Goal: Task Accomplishment & Management: Manage account settings

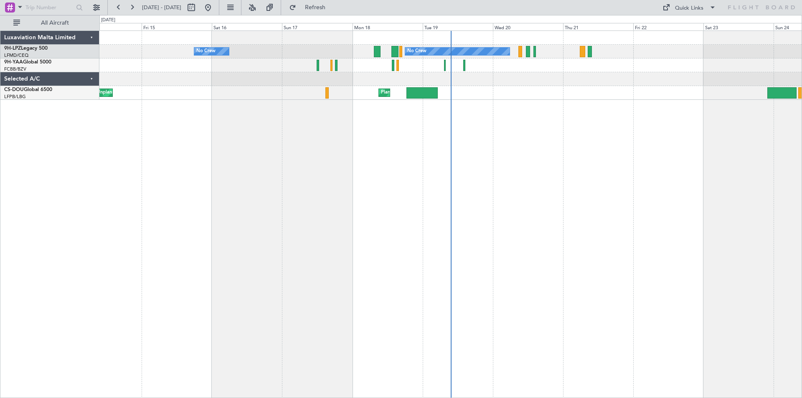
click at [132, 167] on div "No Crew No Crew No Crew Unplanned Maint [GEOGRAPHIC_DATA] ([GEOGRAPHIC_DATA]) P…" at bounding box center [401, 206] width 802 height 383
click at [93, 80] on div "Selected A/C" at bounding box center [49, 79] width 99 height 14
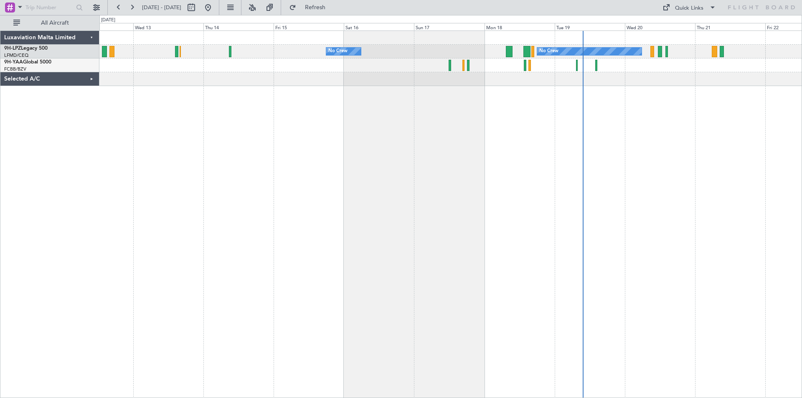
click at [733, 151] on div "No Crew No Crew" at bounding box center [450, 214] width 703 height 368
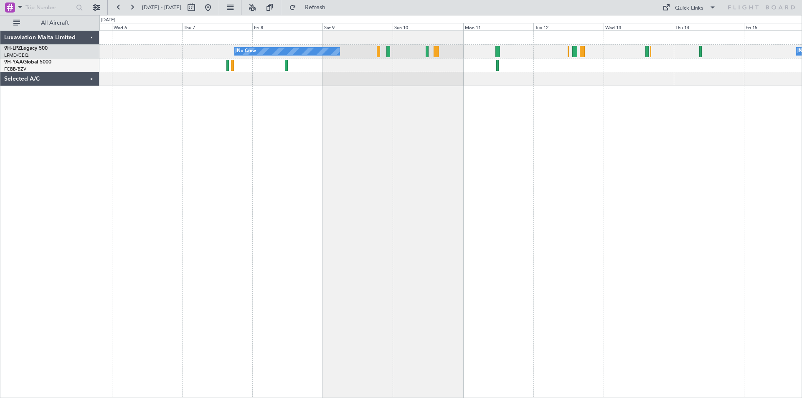
click at [655, 175] on div "No Crew No Crew" at bounding box center [450, 214] width 703 height 368
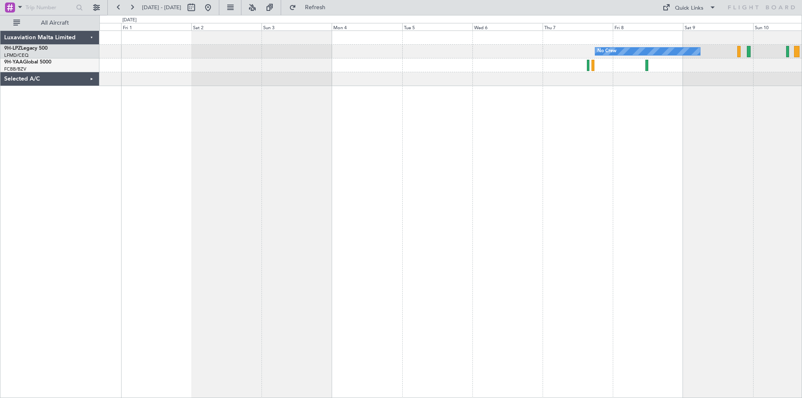
click at [647, 198] on div "No Crew" at bounding box center [450, 214] width 703 height 368
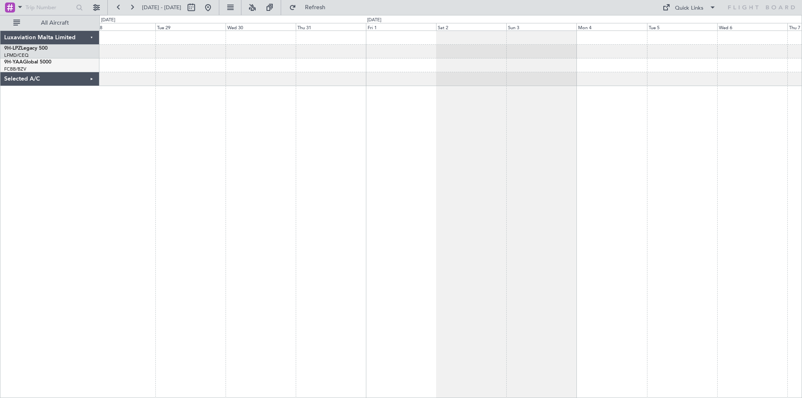
click at [508, 219] on div "No Crew" at bounding box center [450, 214] width 703 height 368
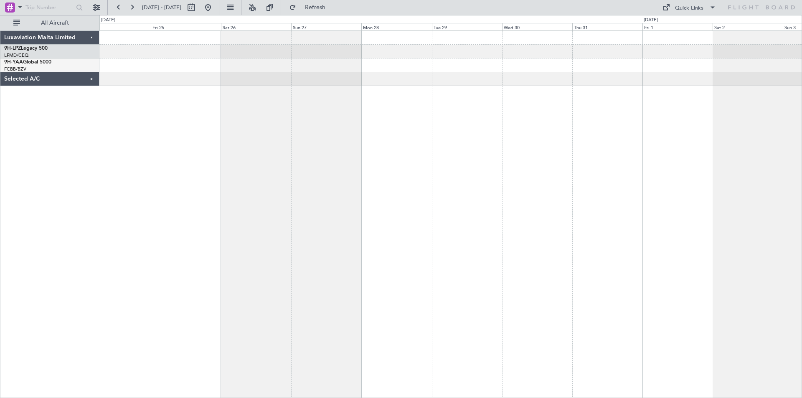
click at [452, 203] on div at bounding box center [450, 214] width 703 height 368
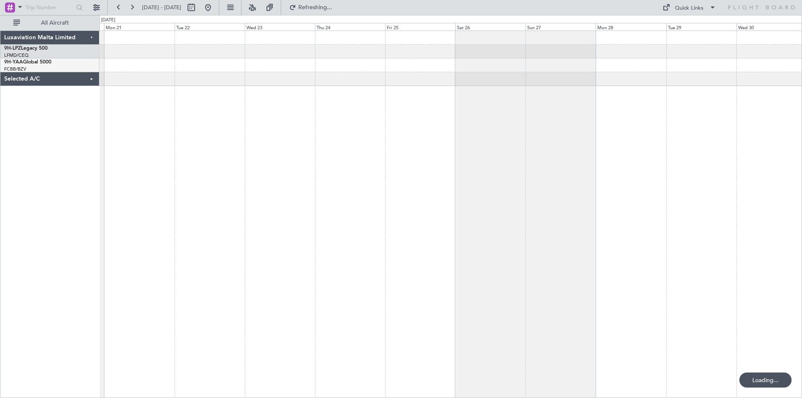
click at [570, 189] on div at bounding box center [450, 214] width 703 height 368
click at [451, 204] on div at bounding box center [450, 214] width 703 height 368
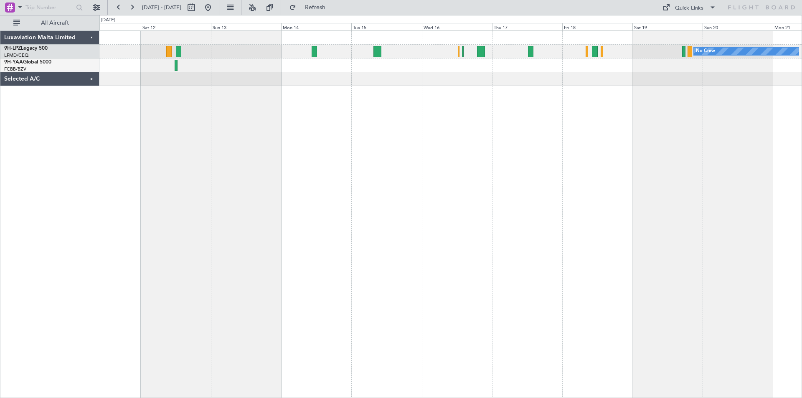
click at [514, 231] on div "No Crew" at bounding box center [450, 214] width 703 height 368
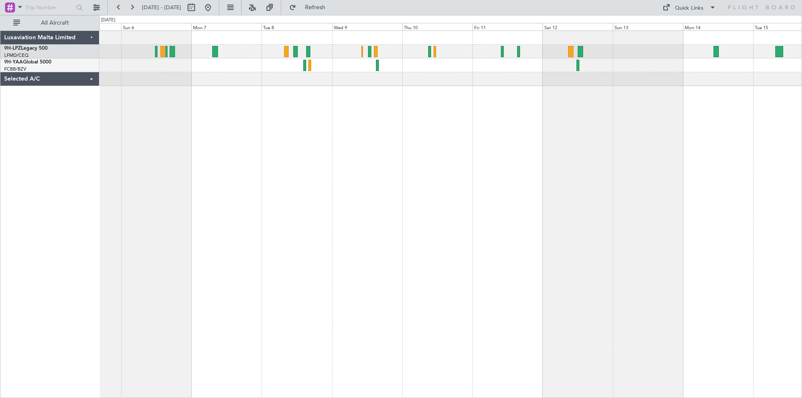
click at [307, 68] on div at bounding box center [450, 65] width 702 height 14
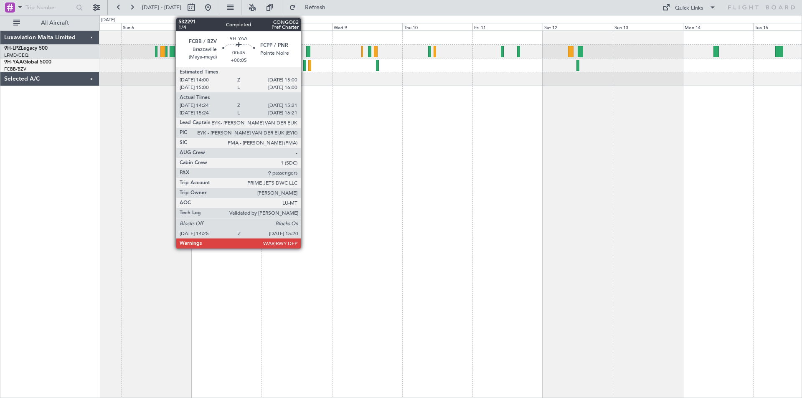
click at [305, 68] on div at bounding box center [304, 65] width 3 height 11
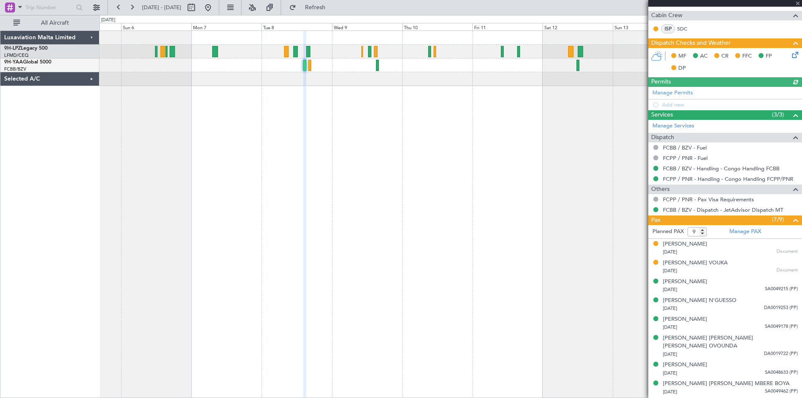
scroll to position [190, 0]
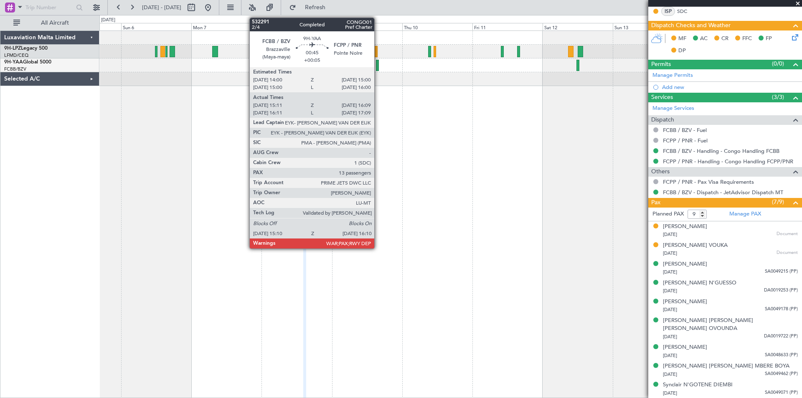
click at [378, 66] on div at bounding box center [377, 65] width 3 height 11
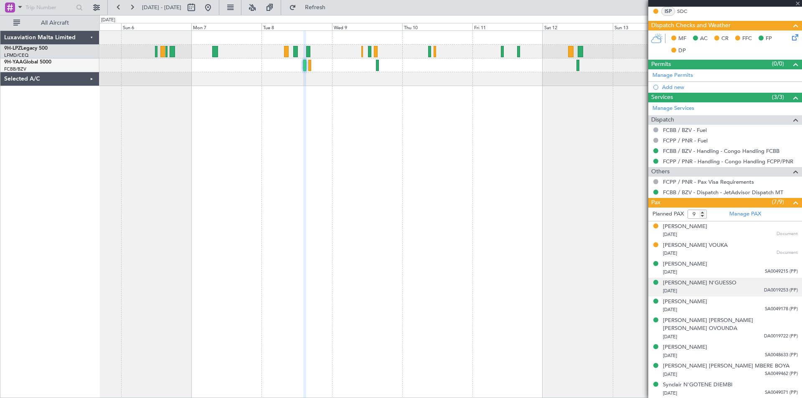
type input "15:21"
type input "16:04"
type input "13"
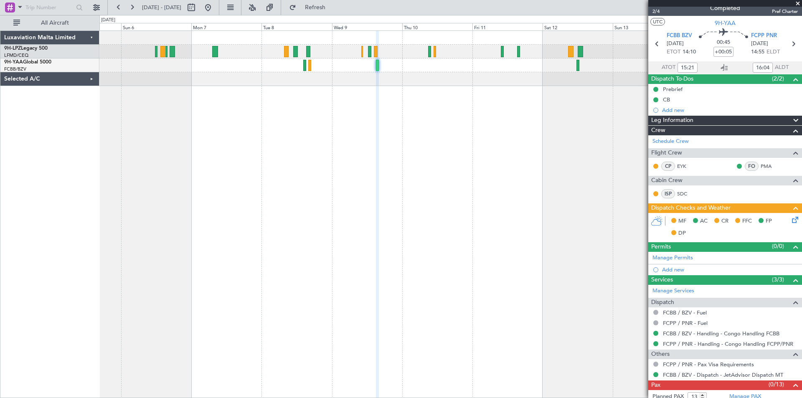
scroll to position [0, 0]
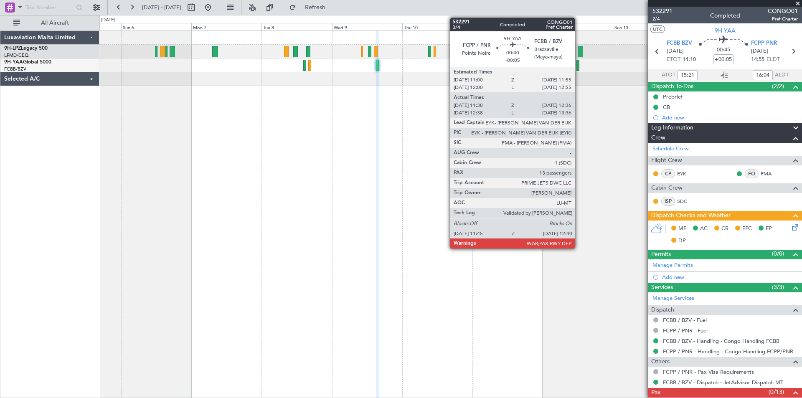
click at [579, 62] on div at bounding box center [577, 65] width 3 height 11
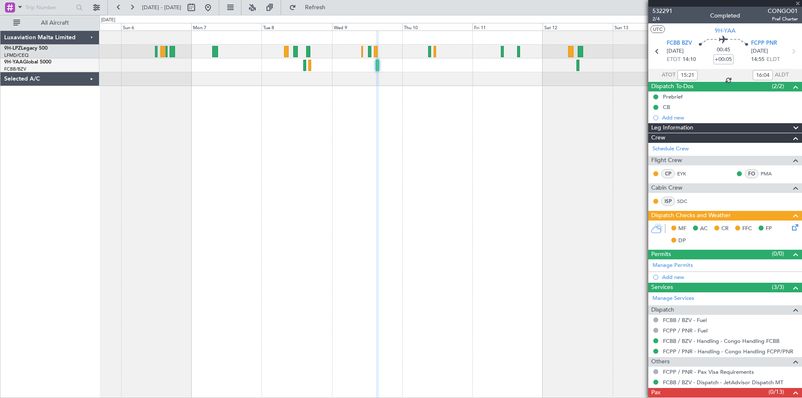
type input "-00:05"
type input "11:48"
type input "12:31"
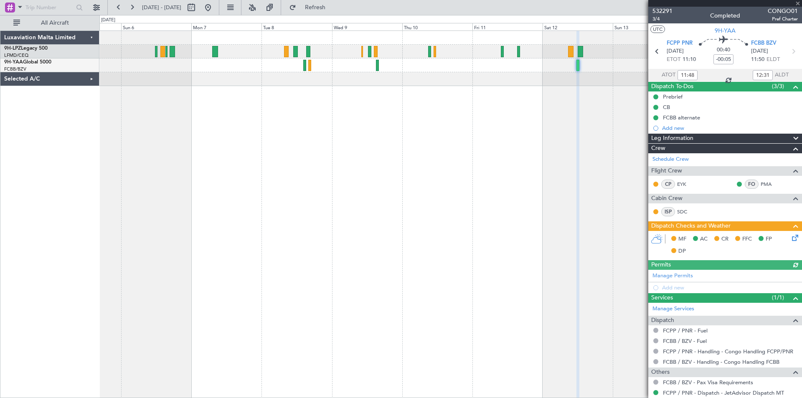
scroll to position [34, 0]
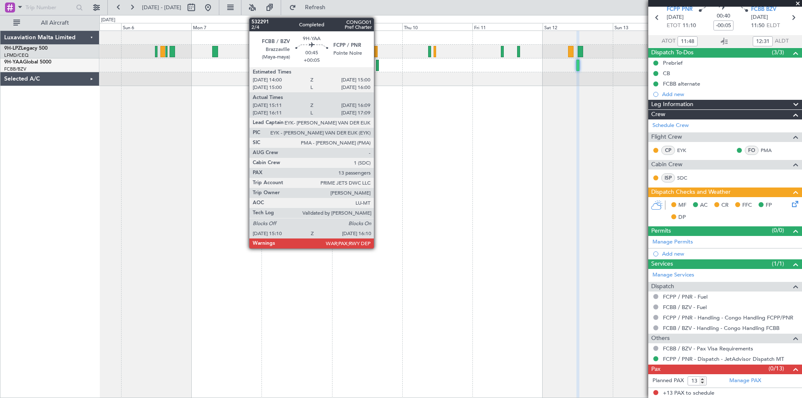
click at [377, 66] on div at bounding box center [377, 65] width 3 height 11
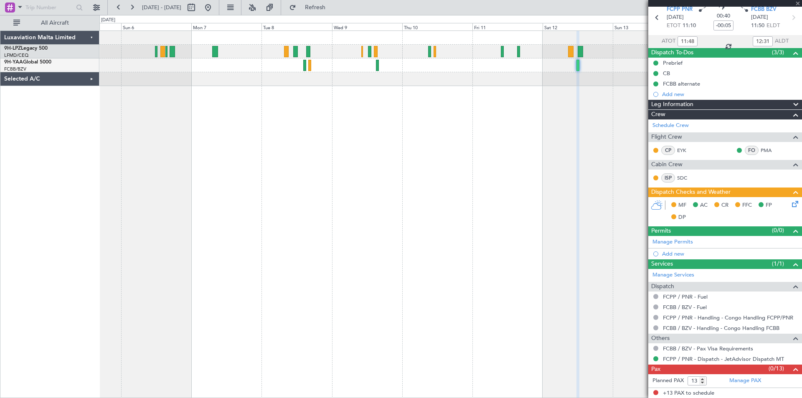
type input "+00:05"
type input "15:21"
type input "16:04"
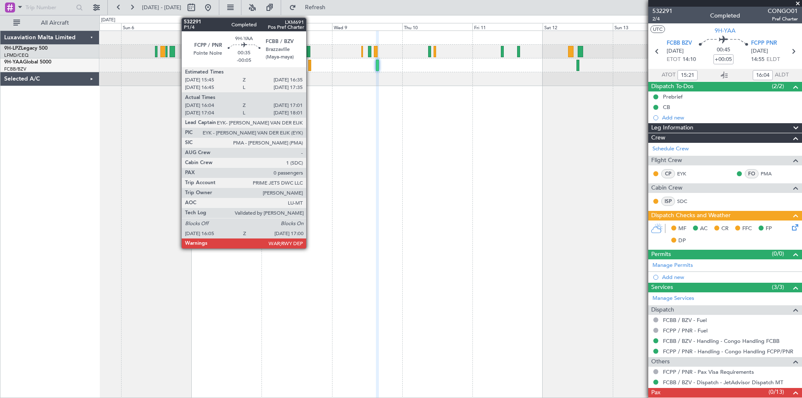
click at [310, 69] on div at bounding box center [309, 65] width 3 height 11
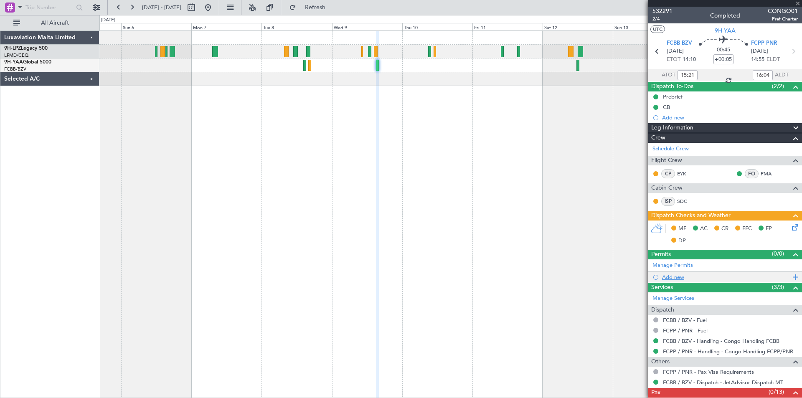
type input "-00:05"
type input "16:14"
type input "16:56"
type input "0"
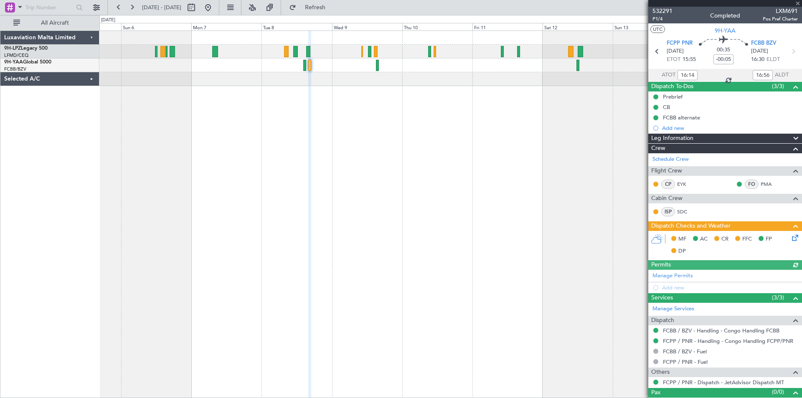
scroll to position [13, 0]
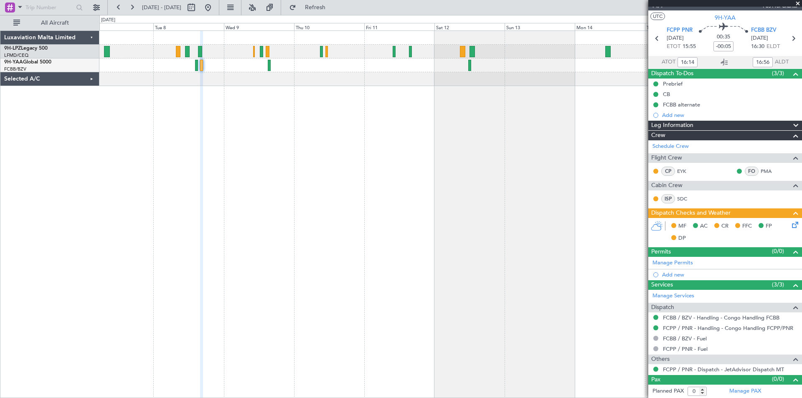
click at [377, 140] on div at bounding box center [450, 214] width 703 height 368
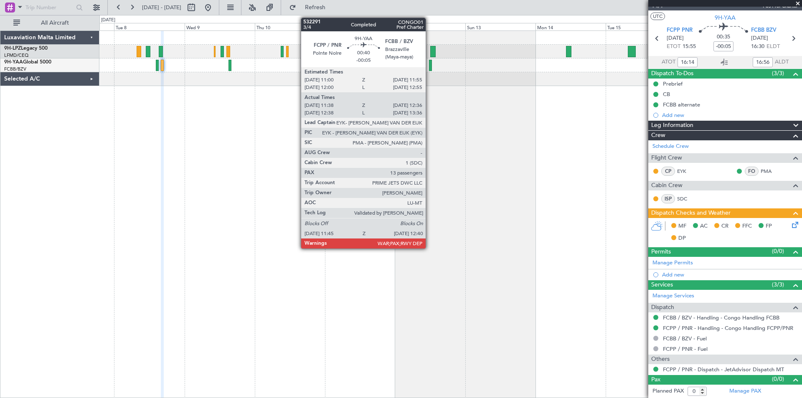
click at [429, 68] on div at bounding box center [430, 65] width 3 height 11
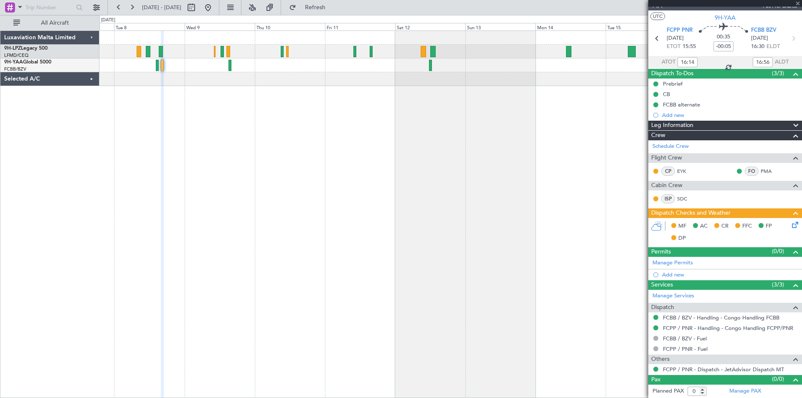
type input "11:48"
type input "12:31"
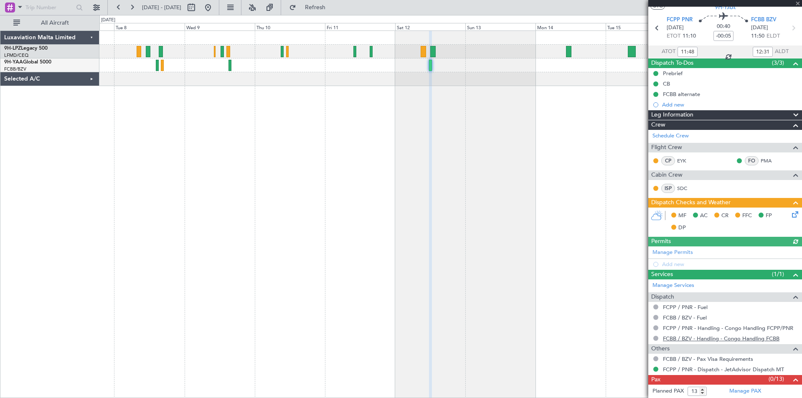
scroll to position [34, 0]
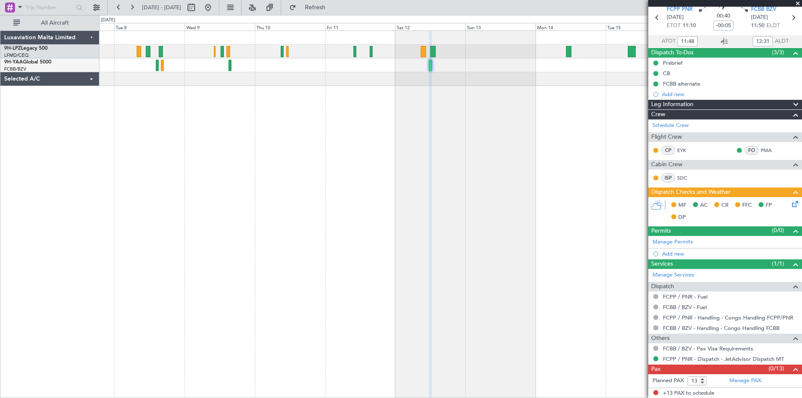
click at [797, 1] on span at bounding box center [798, 4] width 8 height 8
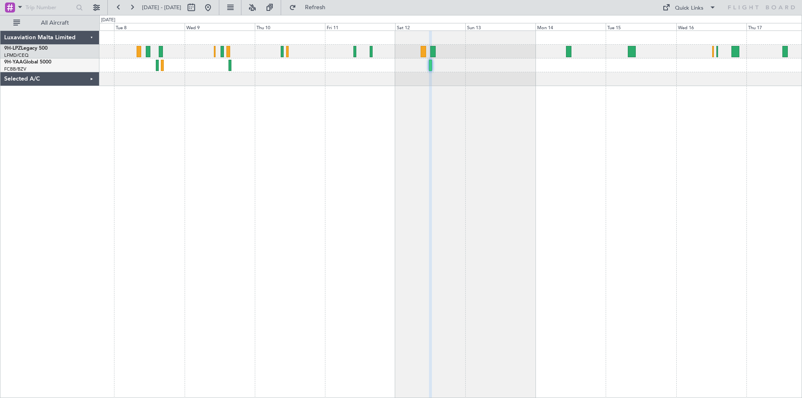
type input "0"
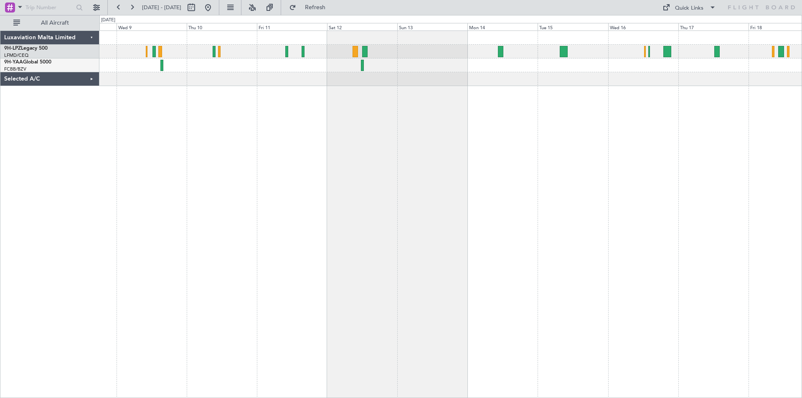
click at [731, 318] on div "No Crew" at bounding box center [450, 214] width 703 height 368
